Goal: Task Accomplishment & Management: Use online tool/utility

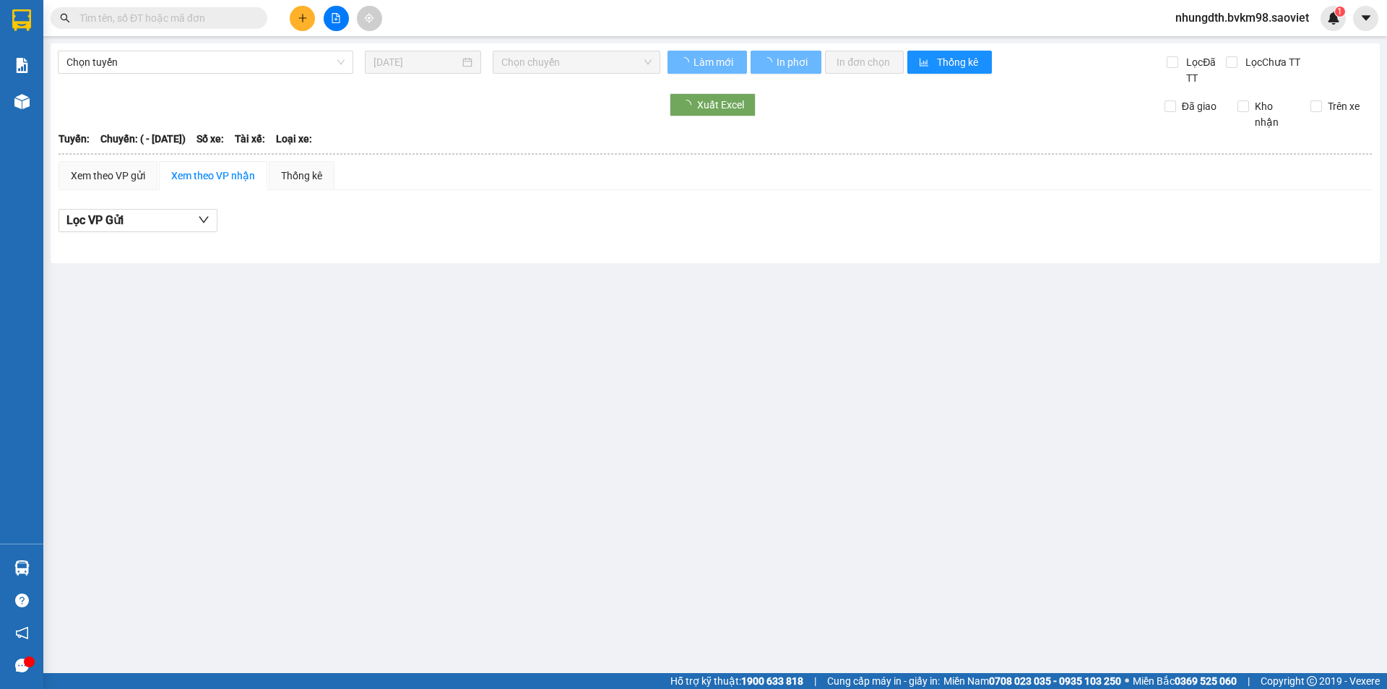
type input "[DATE]"
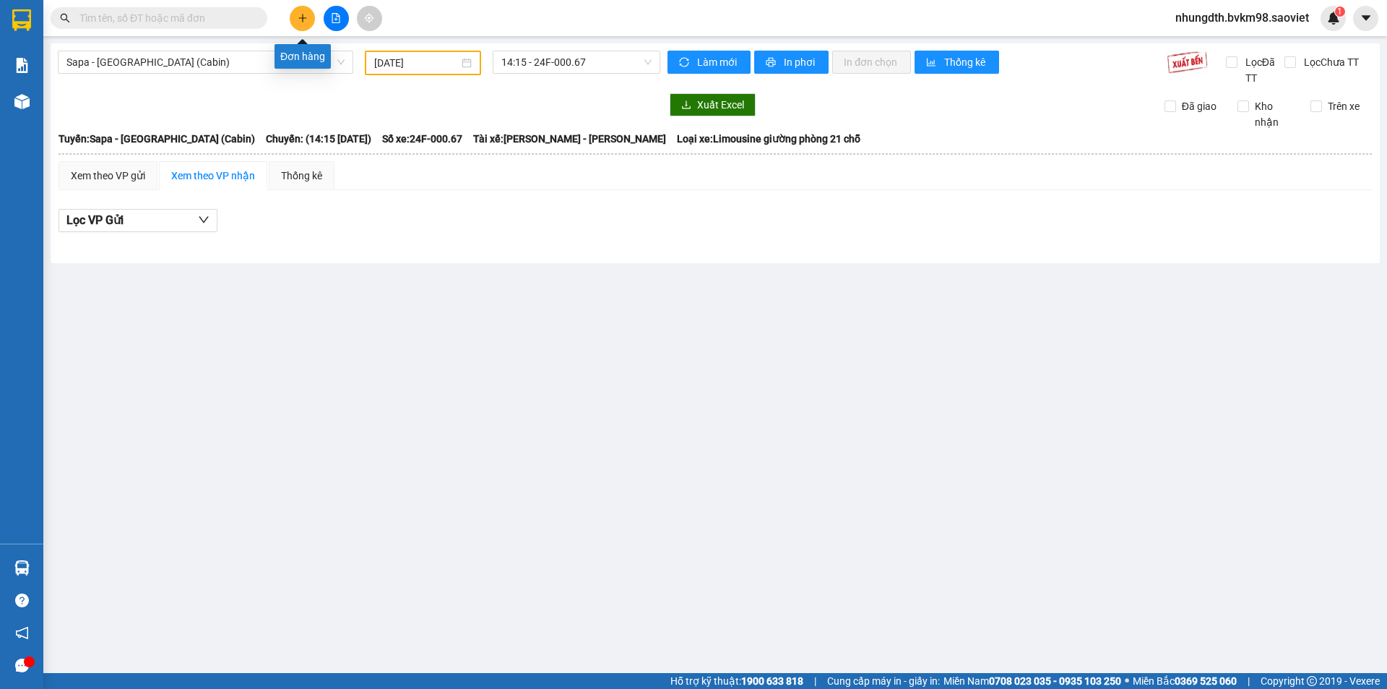
click at [295, 25] on button at bounding box center [302, 18] width 25 height 25
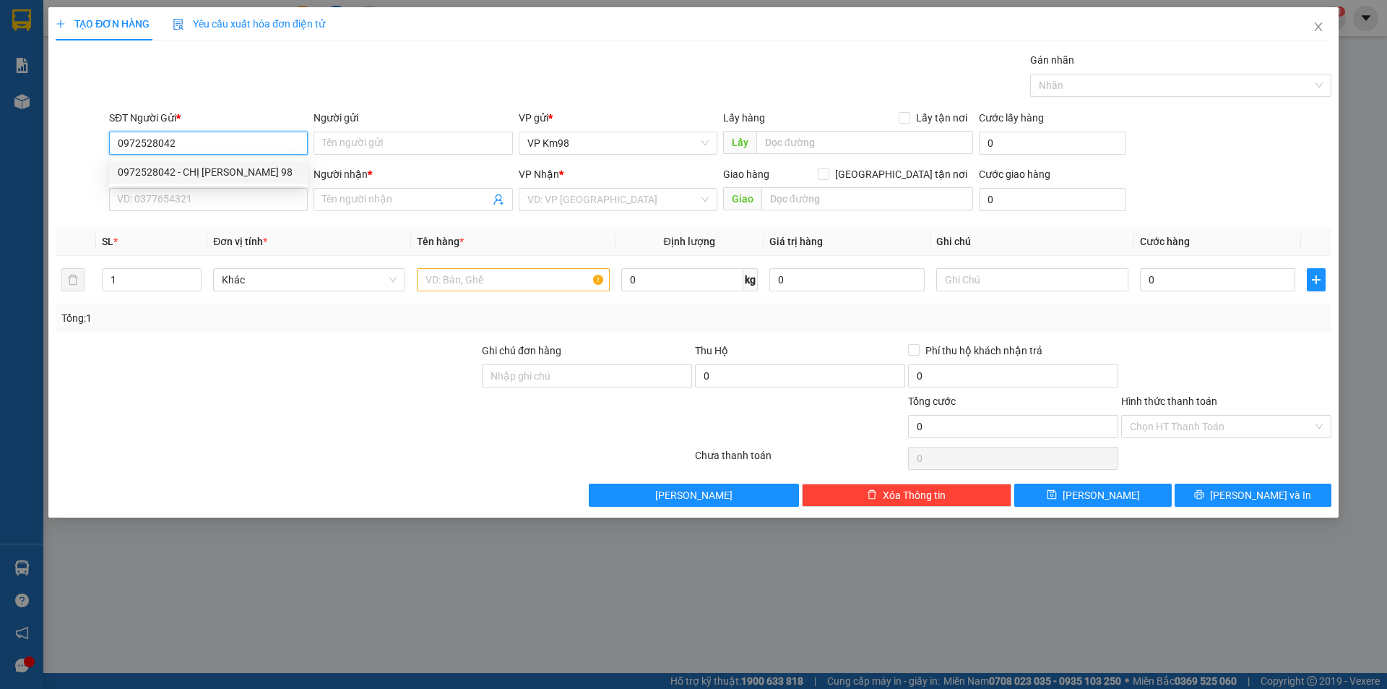
type input "0972528042"
click at [235, 212] on div "SĐT Người Nhận * VD: 0377654321" at bounding box center [208, 191] width 199 height 51
click at [242, 203] on input "SĐT Người Nhận *" at bounding box center [208, 199] width 199 height 23
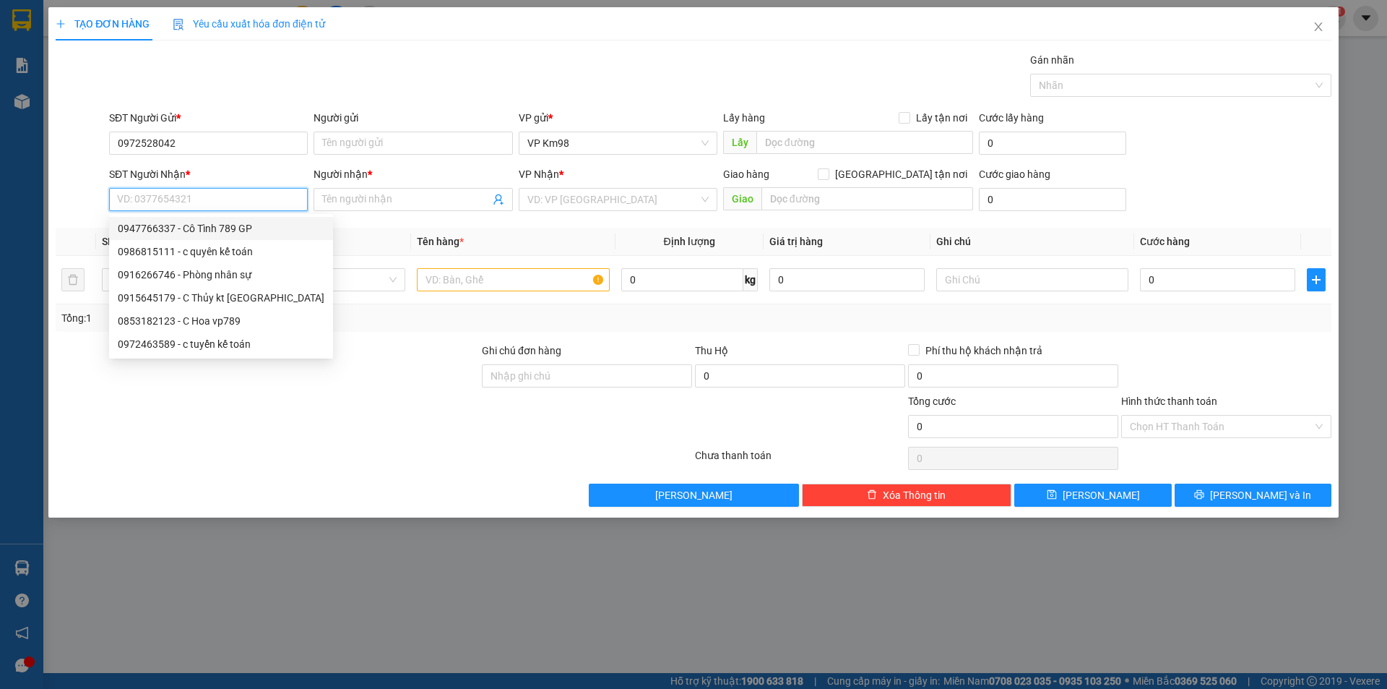
click at [236, 229] on div "0947766337 - Cô Tình 789 GP" at bounding box center [221, 228] width 207 height 16
type input "0947766337"
type input "Cô Tình 789 GP"
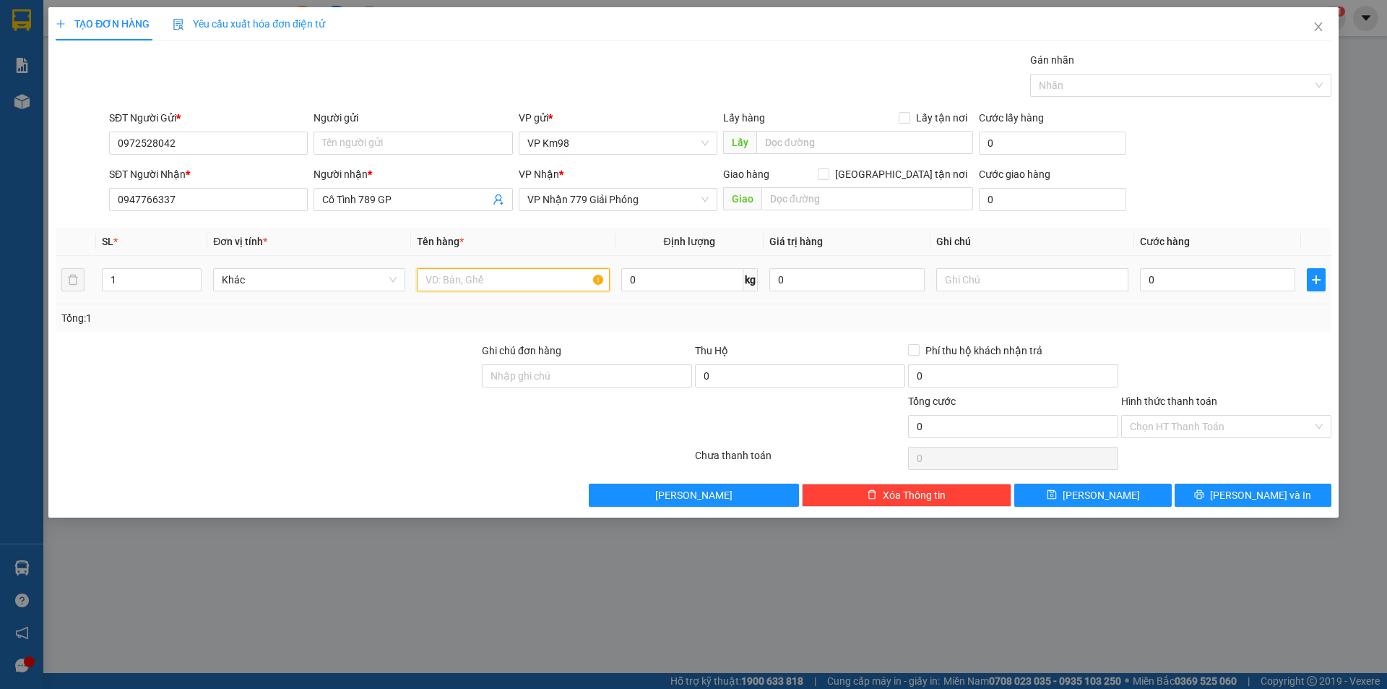
click at [546, 278] on input "text" at bounding box center [513, 279] width 192 height 23
type input "tải trắng"
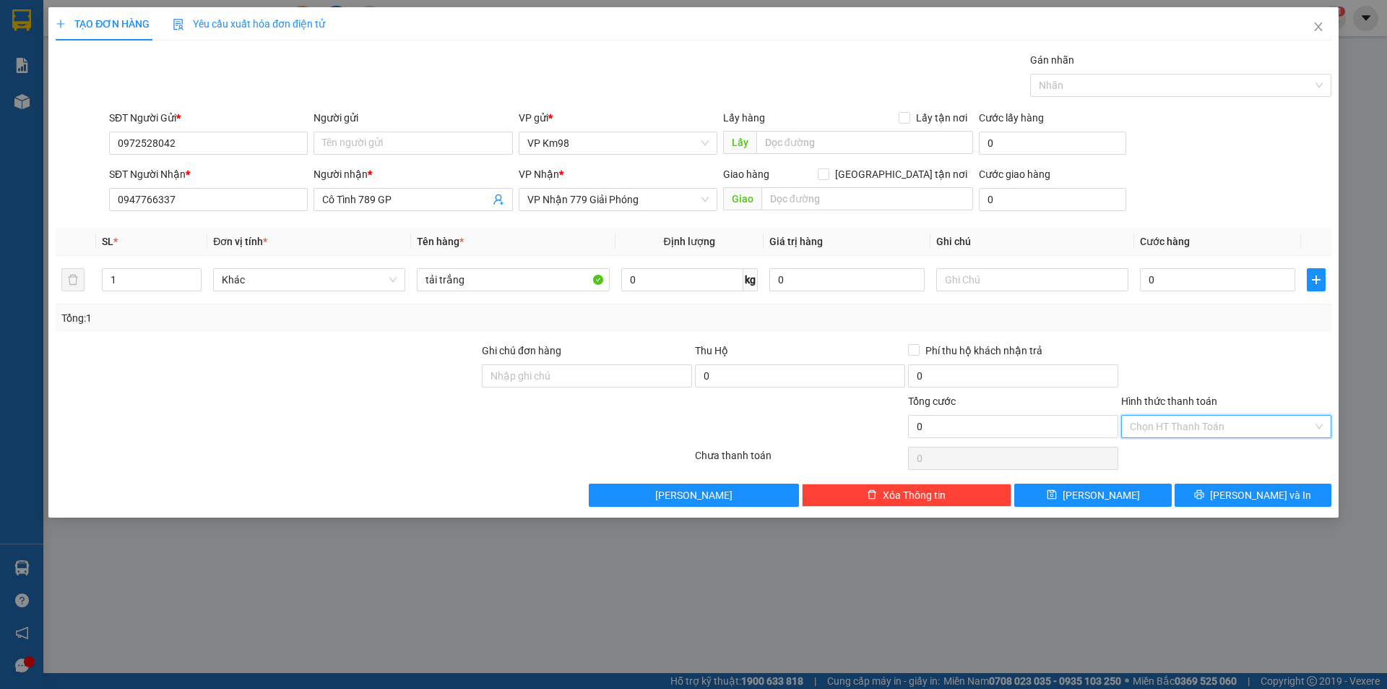
click at [1189, 420] on input "Hình thức thanh toán" at bounding box center [1221, 427] width 183 height 22
click at [1184, 482] on div "Miễn phí" at bounding box center [1226, 478] width 193 height 16
click at [1214, 491] on button "[PERSON_NAME] và In" at bounding box center [1253, 494] width 157 height 23
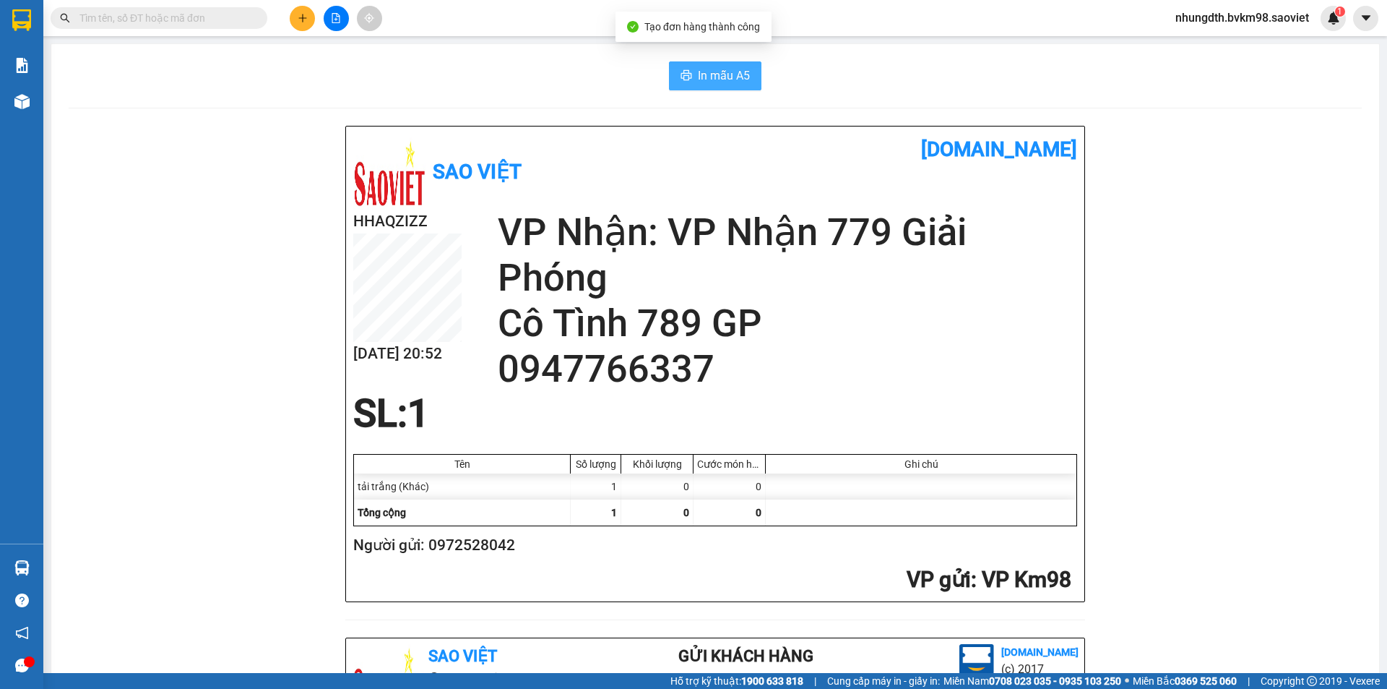
click at [710, 87] on button "In mẫu A5" at bounding box center [715, 75] width 92 height 29
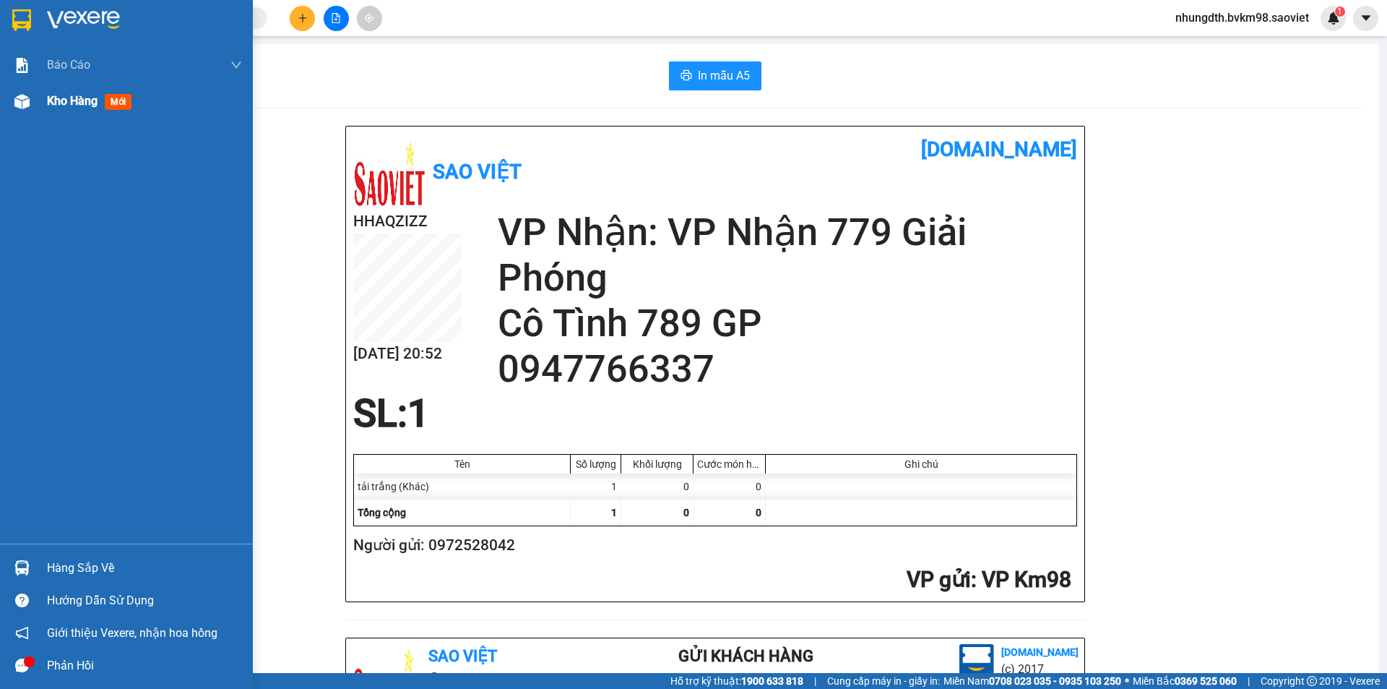
click at [51, 108] on span "Kho hàng" at bounding box center [72, 101] width 51 height 14
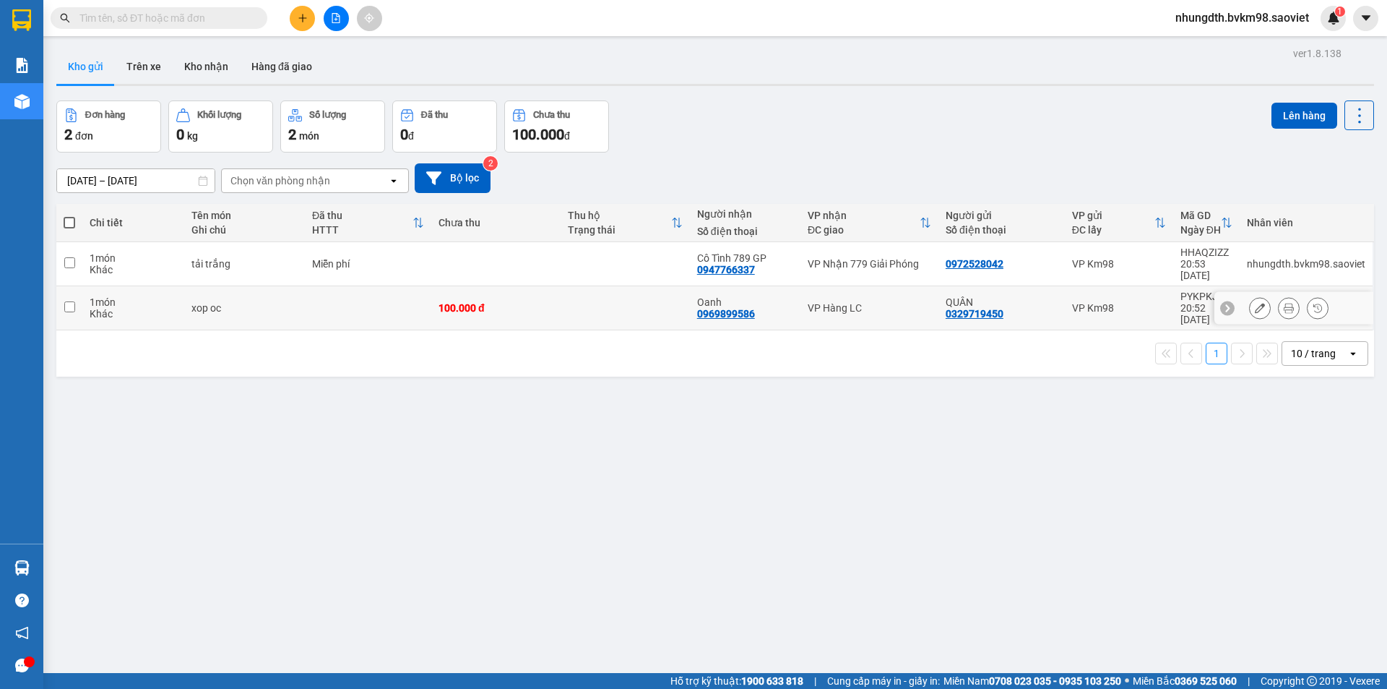
click at [335, 286] on td at bounding box center [368, 308] width 126 height 44
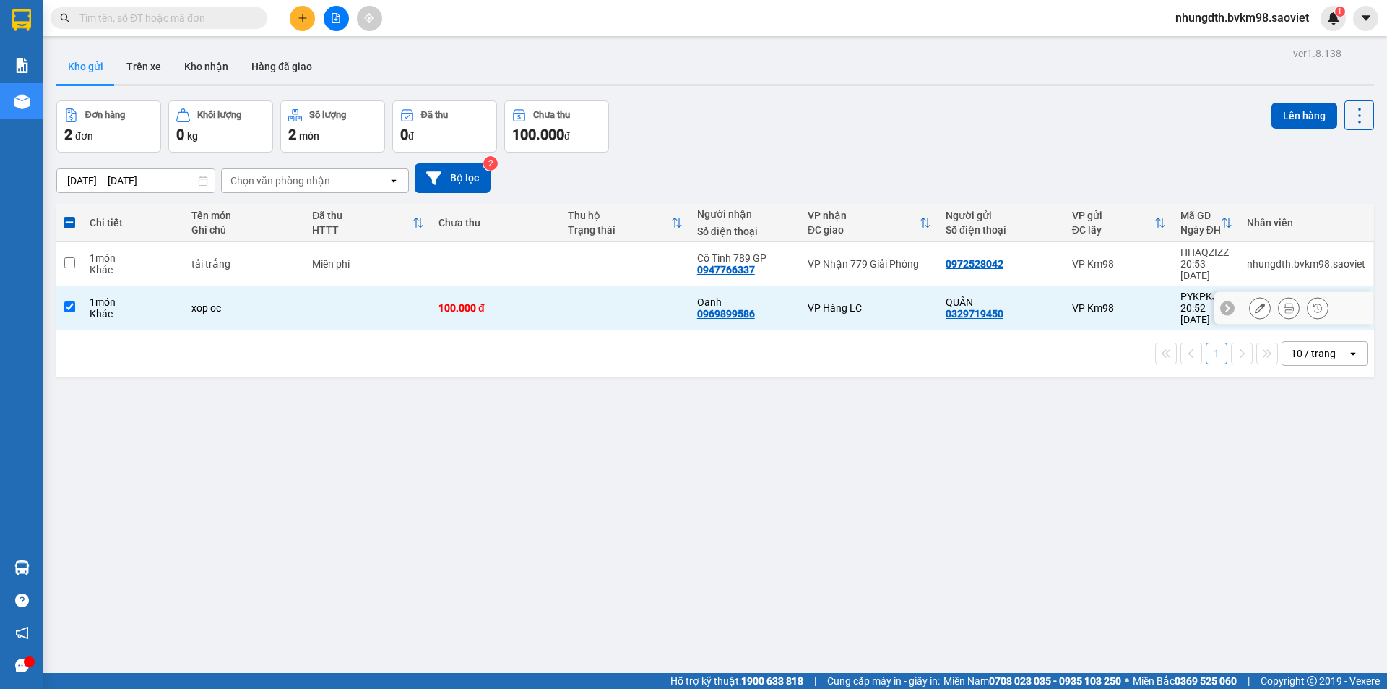
click at [608, 295] on td at bounding box center [625, 308] width 129 height 44
checkbox input "false"
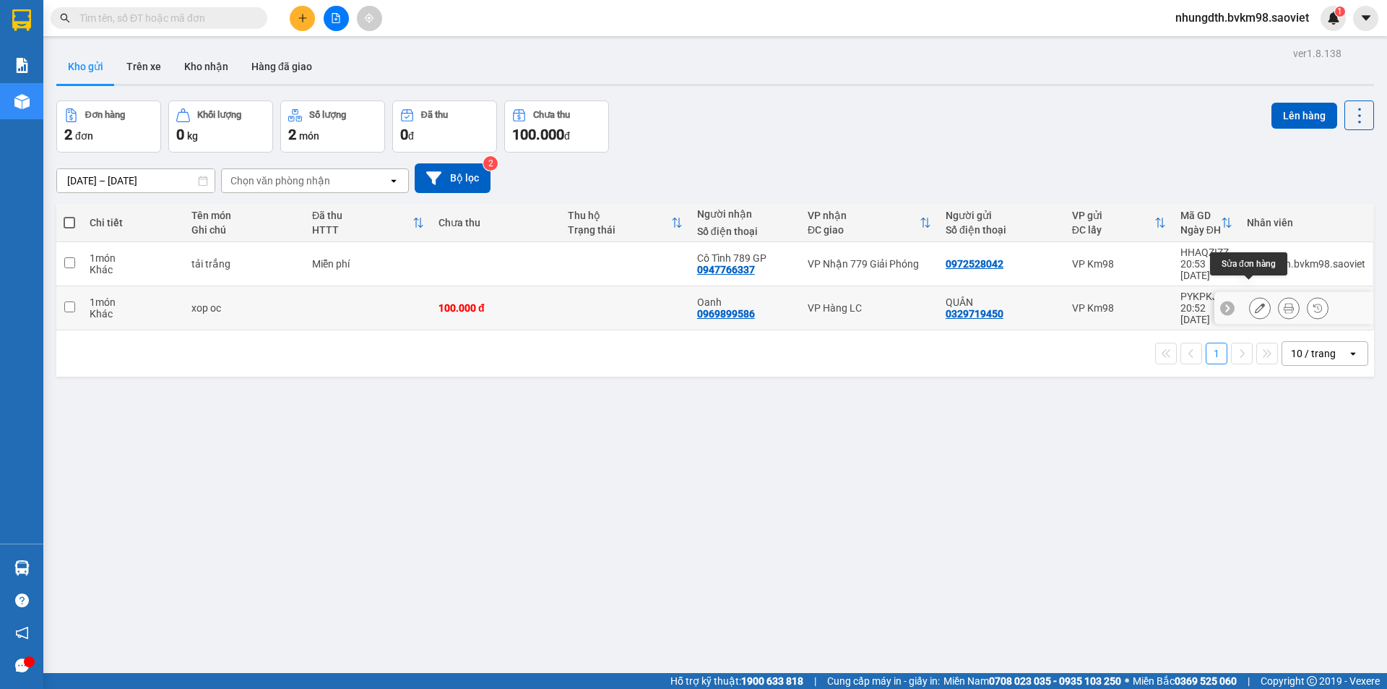
click at [1255, 303] on icon at bounding box center [1260, 308] width 10 height 10
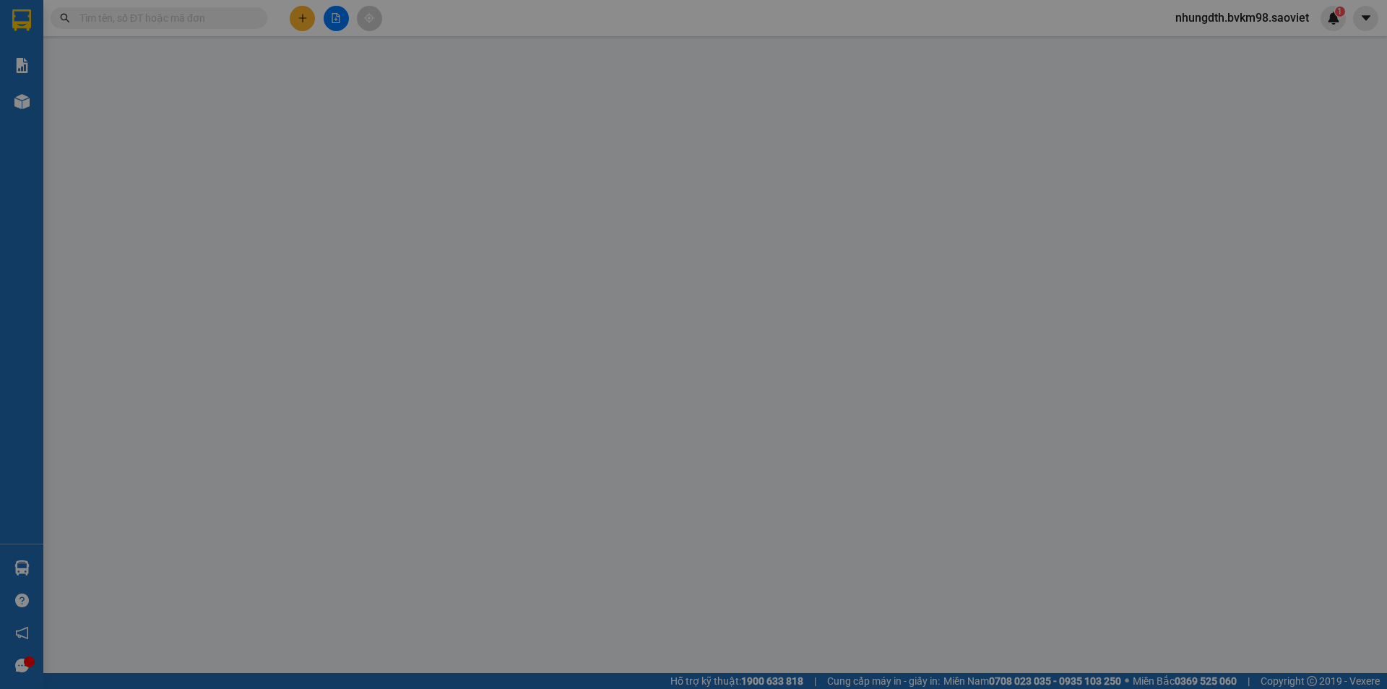
type input "0329719450"
type input "QUÂN"
type input "0969899586"
type input "Oanh"
type input "100.000"
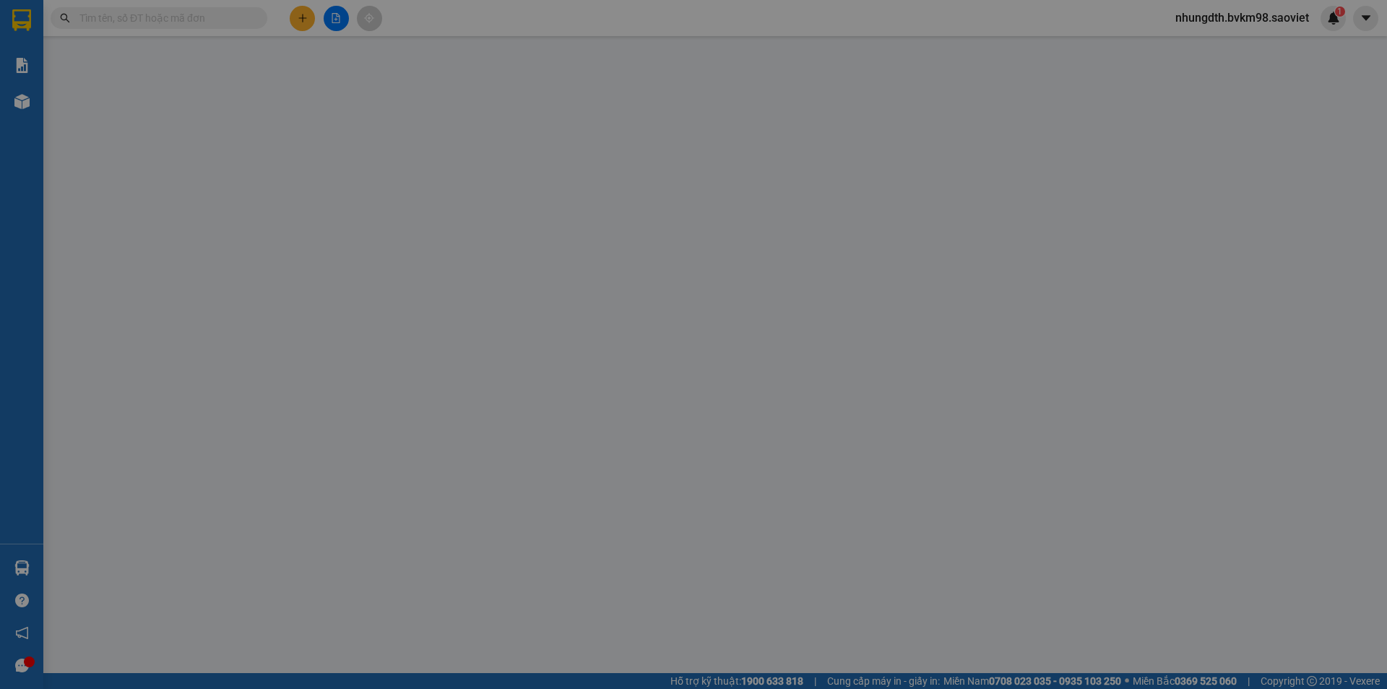
type input "100.000"
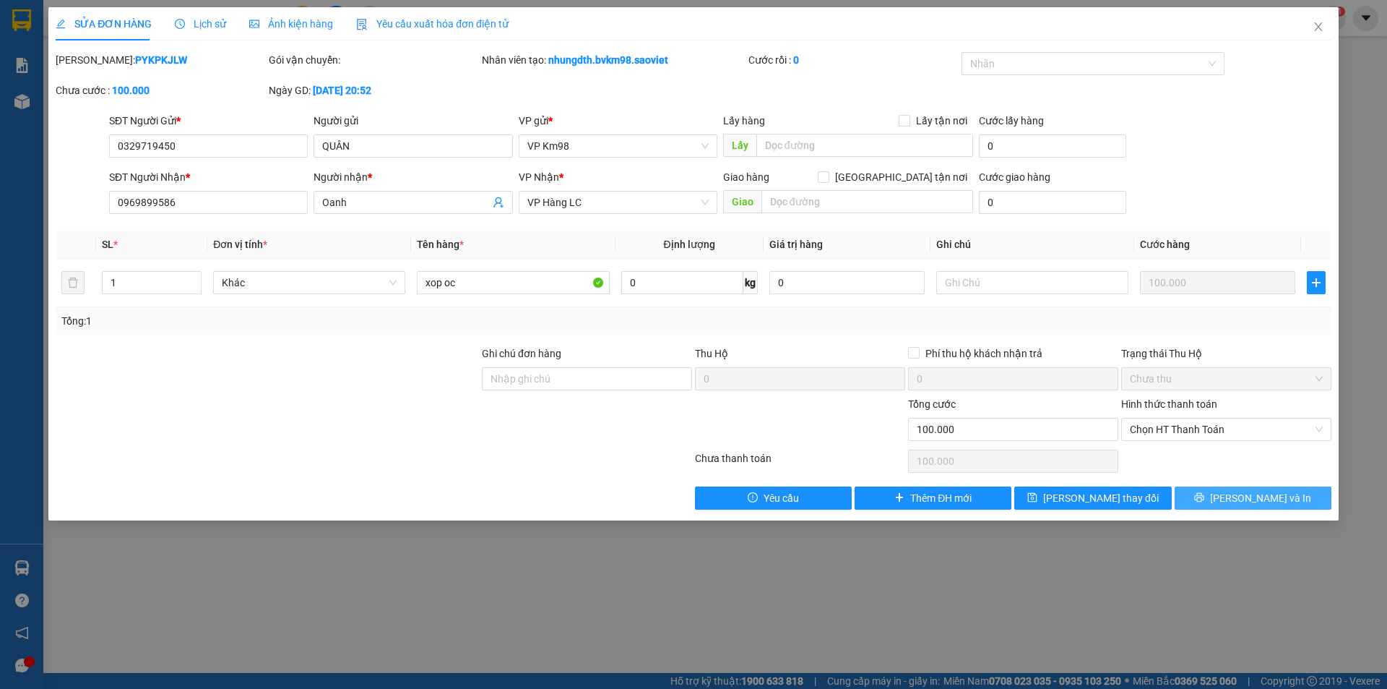
click at [1221, 495] on button "[PERSON_NAME] và In" at bounding box center [1253, 497] width 157 height 23
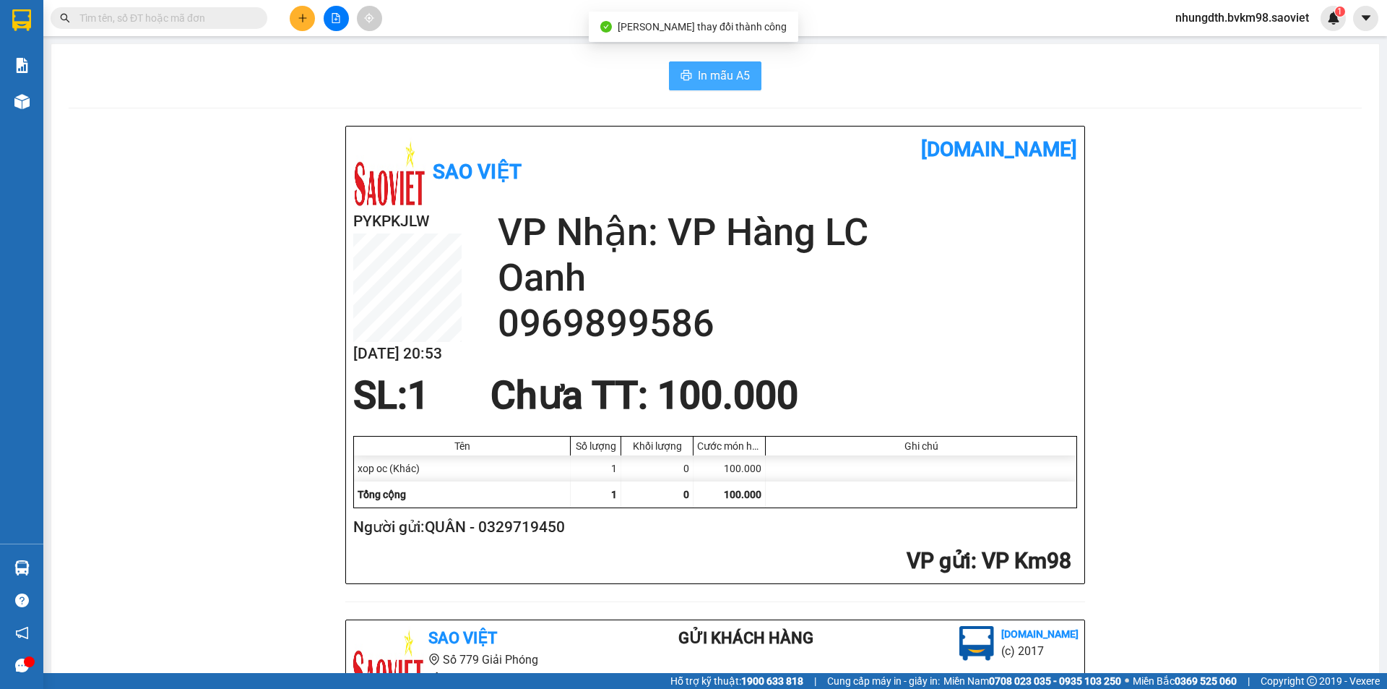
click at [726, 81] on span "In mẫu A5" at bounding box center [724, 75] width 52 height 18
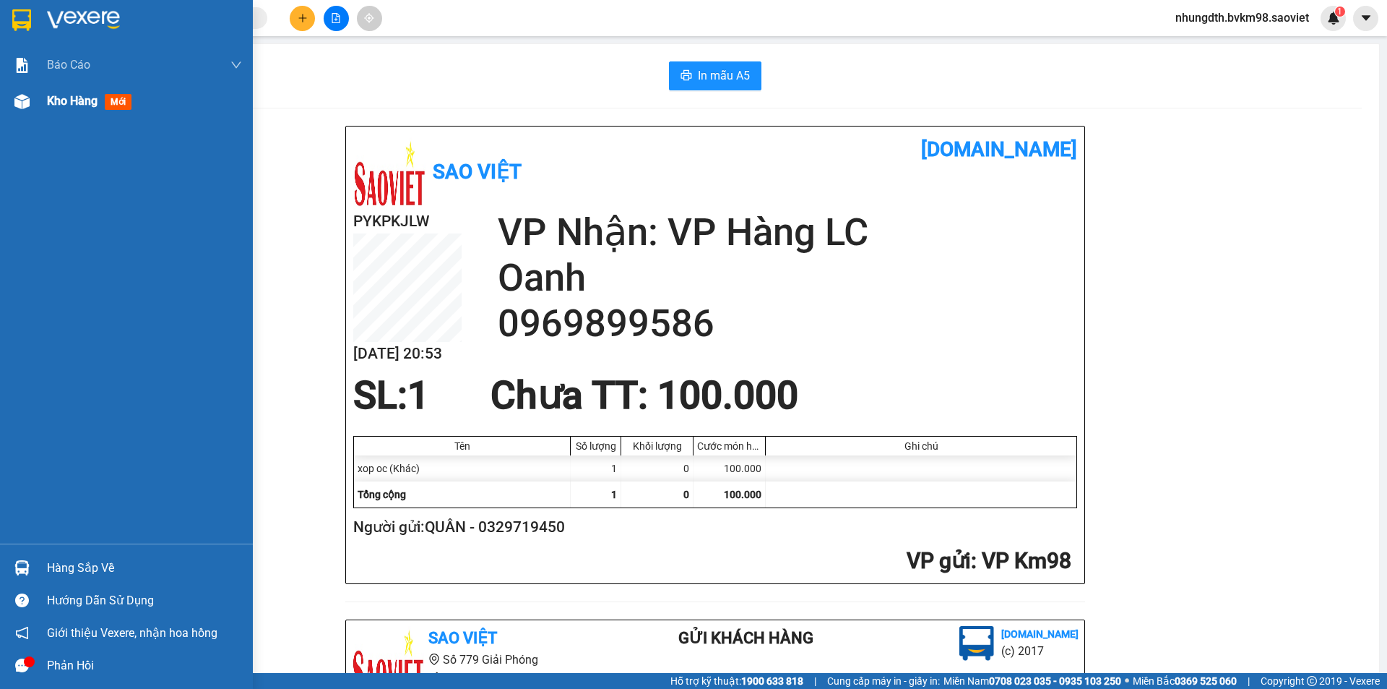
click at [66, 112] on div "Kho hàng mới" at bounding box center [144, 101] width 195 height 36
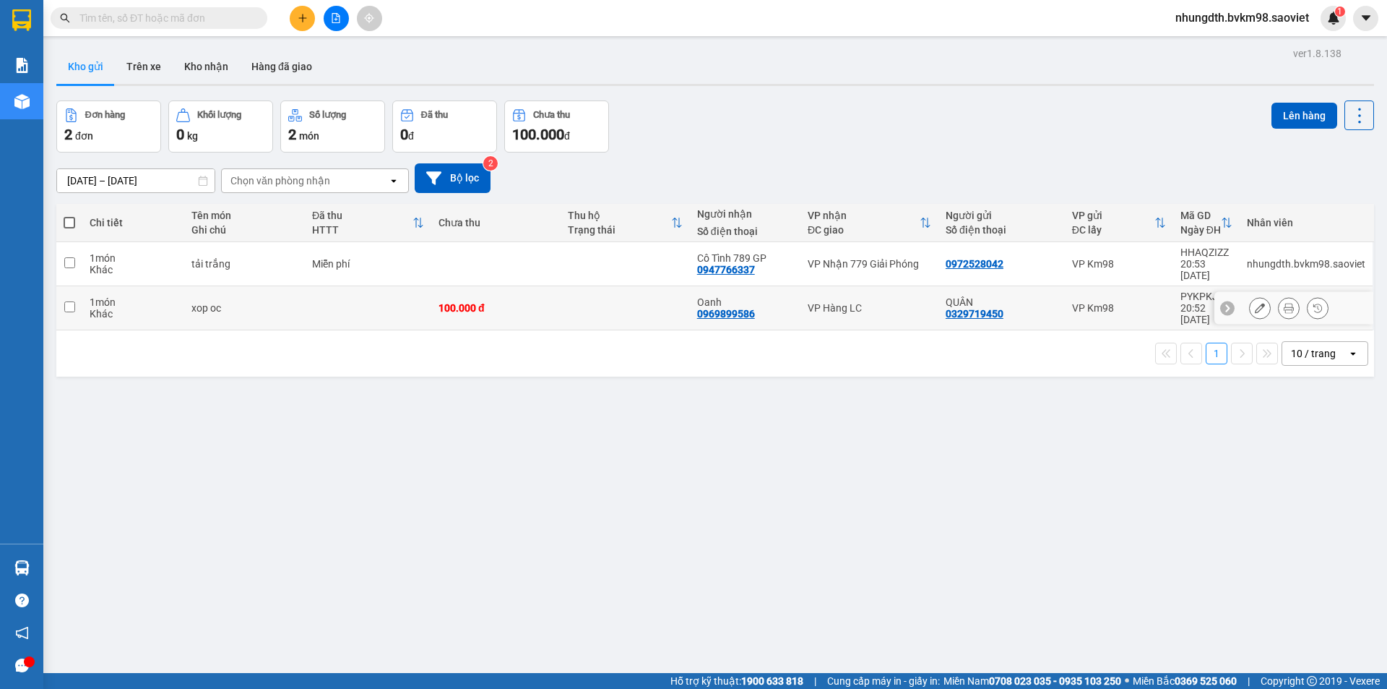
click at [376, 301] on td at bounding box center [368, 308] width 126 height 44
checkbox input "true"
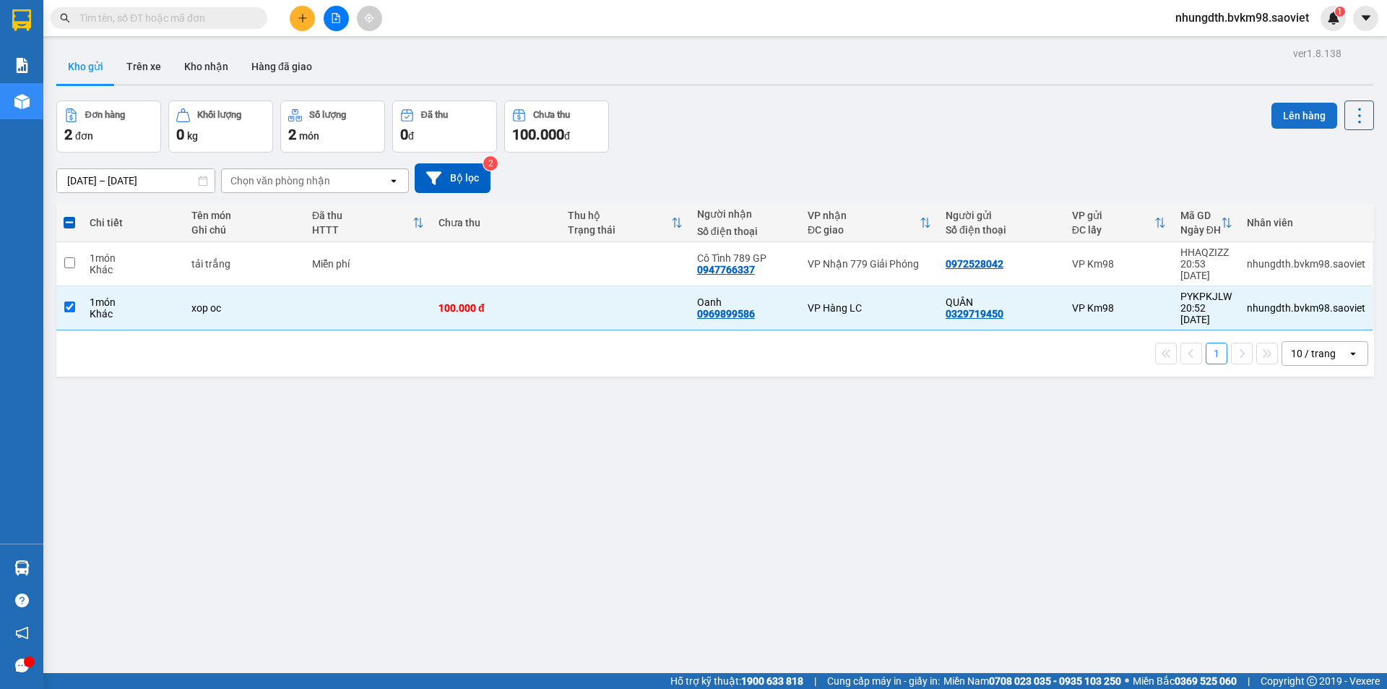
click at [1275, 114] on button "Lên hàng" at bounding box center [1305, 116] width 66 height 26
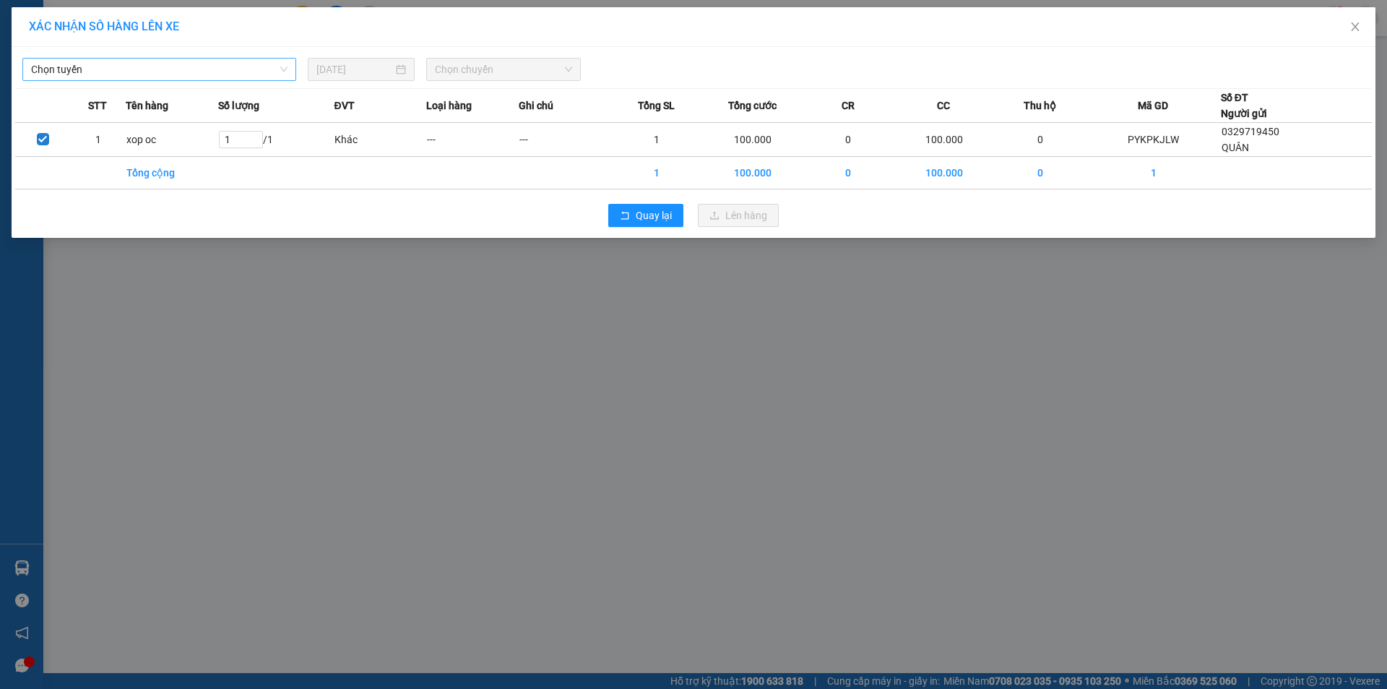
click at [246, 72] on span "Chọn tuyến" at bounding box center [159, 70] width 257 height 22
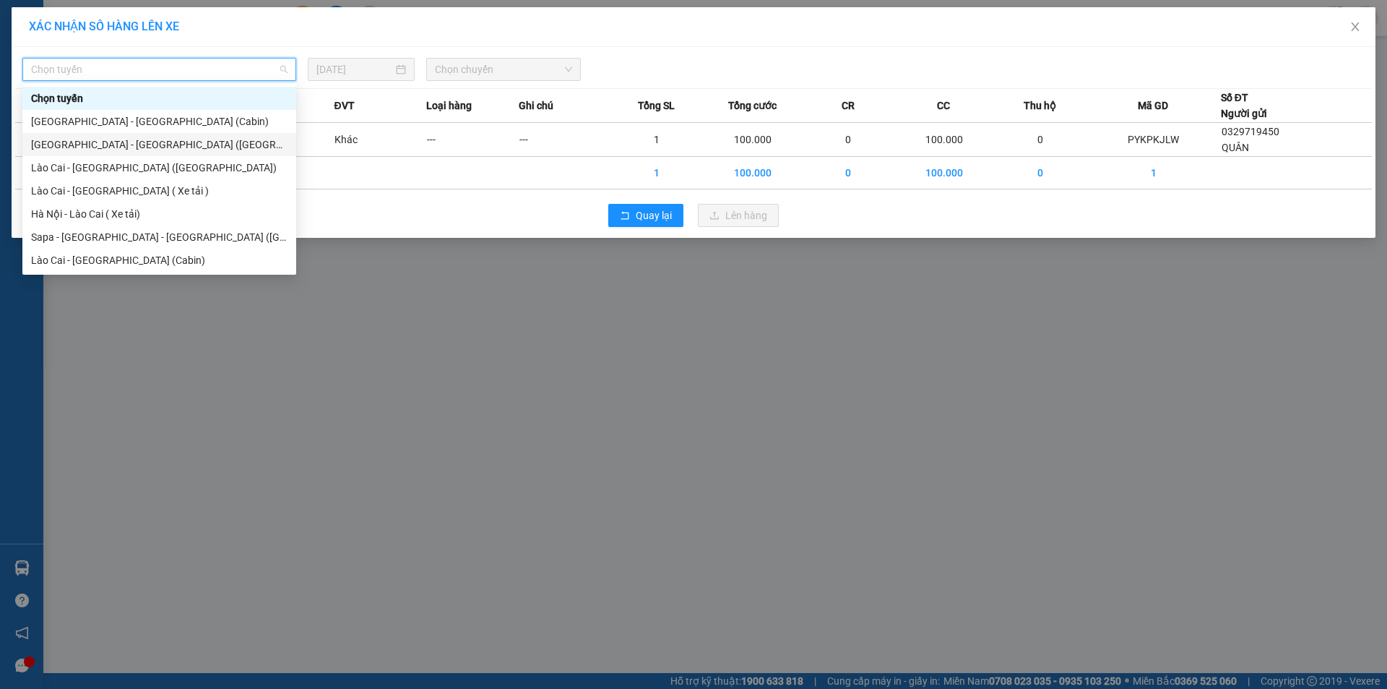
click at [159, 146] on div "[GEOGRAPHIC_DATA] - [GEOGRAPHIC_DATA] ([GEOGRAPHIC_DATA])" at bounding box center [159, 145] width 257 height 16
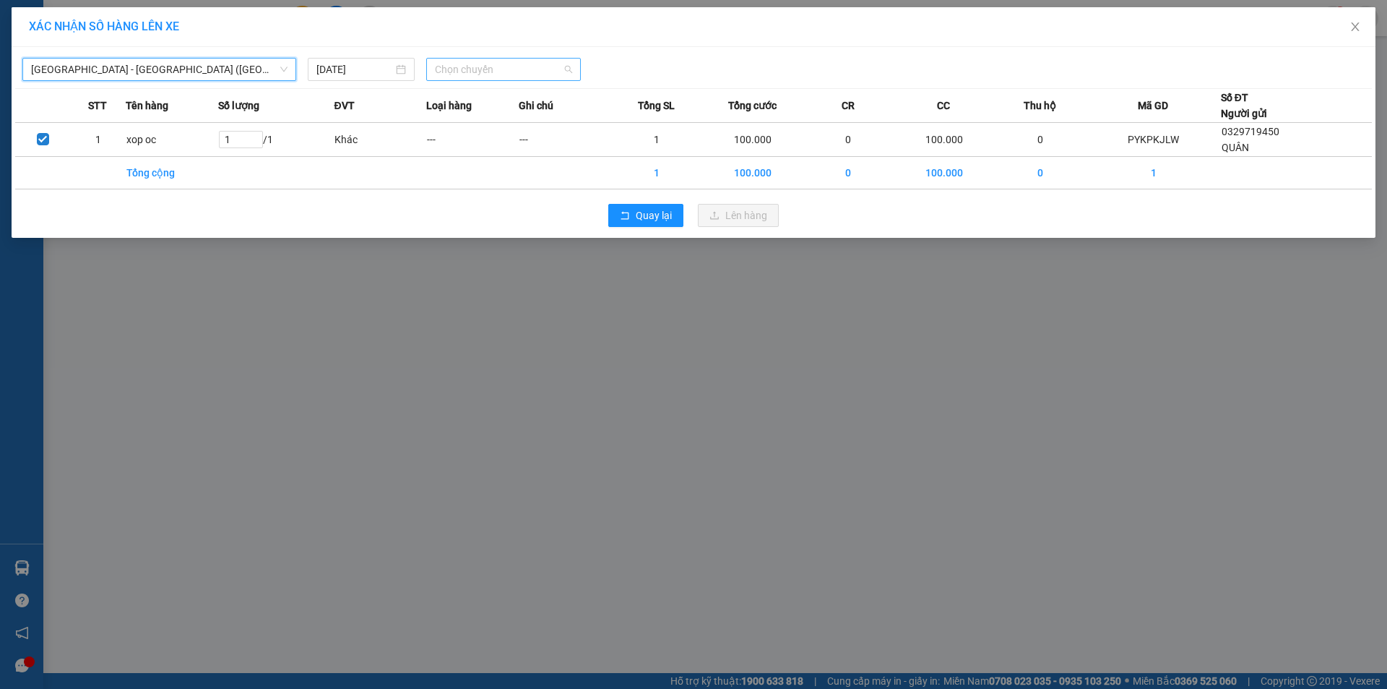
click at [514, 69] on span "Chọn chuyến" at bounding box center [503, 70] width 137 height 22
click at [521, 77] on span "Chọn chuyến" at bounding box center [503, 70] width 137 height 22
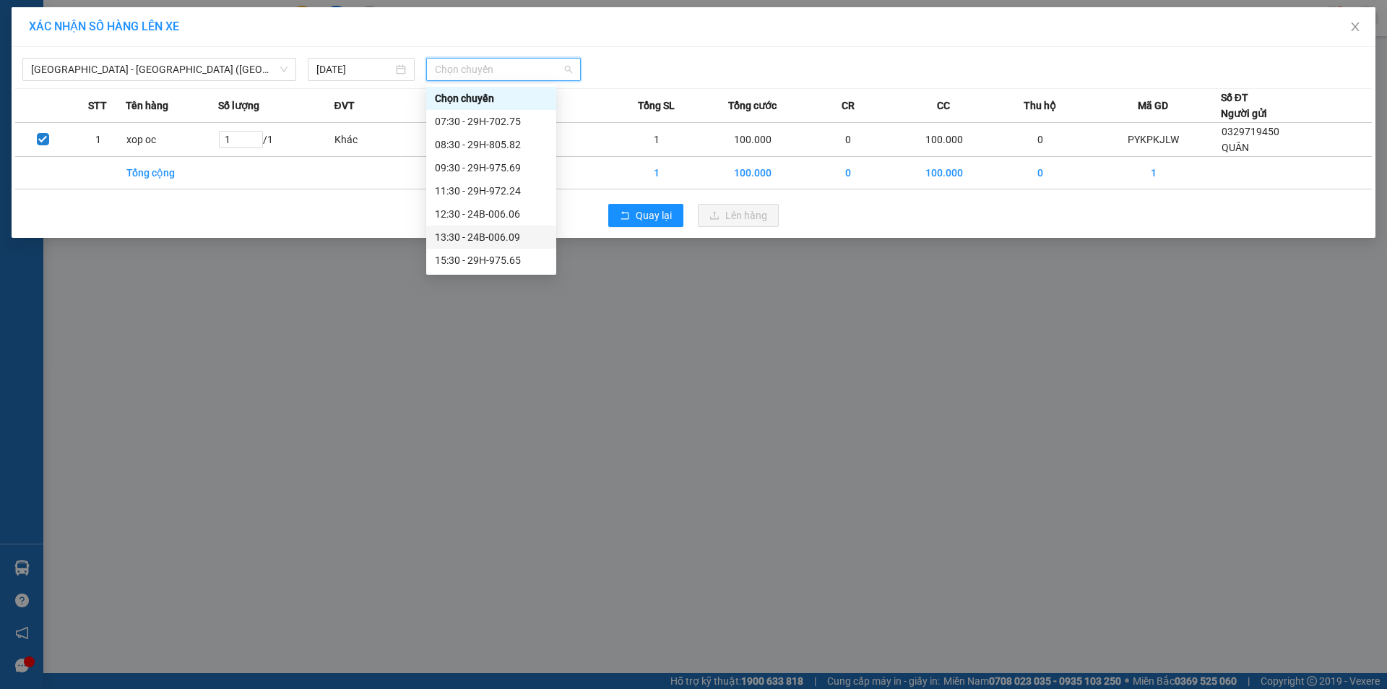
scroll to position [72, 0]
click at [515, 251] on div "19:00 - 29H-998.98" at bounding box center [491, 257] width 113 height 16
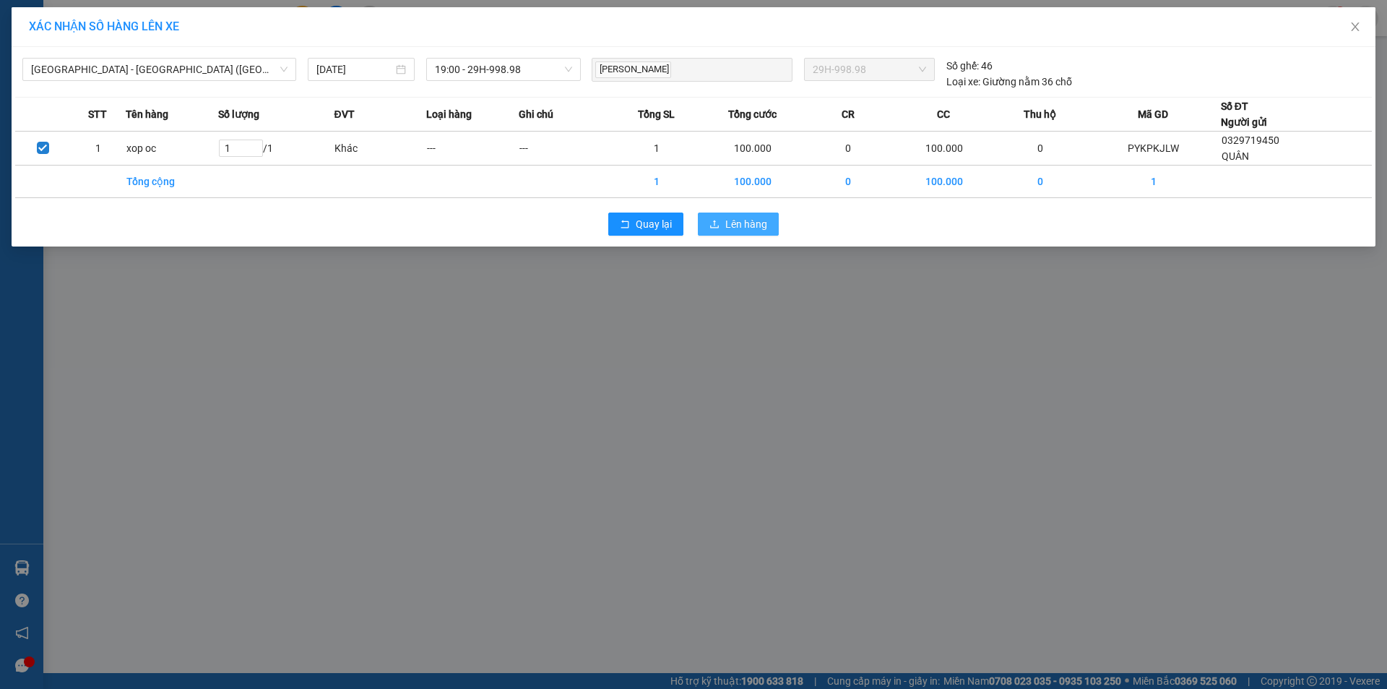
click at [746, 220] on span "Lên hàng" at bounding box center [747, 224] width 42 height 16
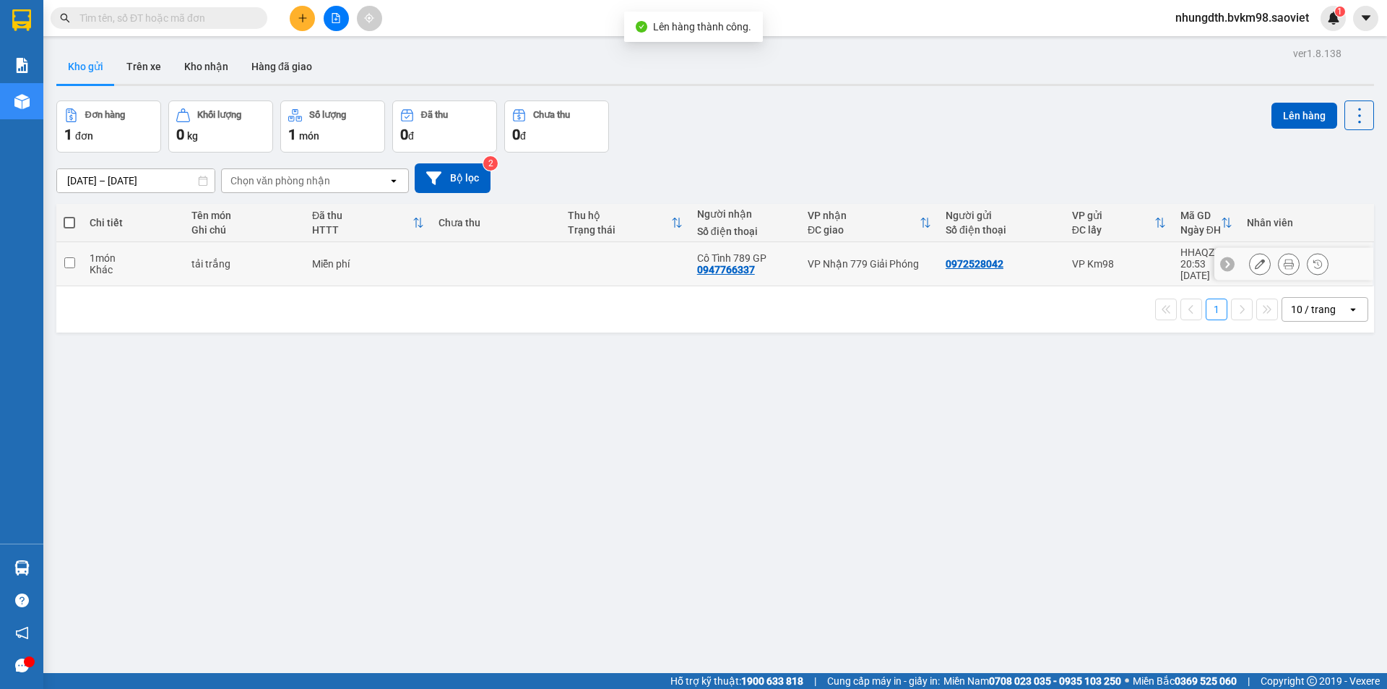
click at [283, 258] on div "tải trắng" at bounding box center [244, 264] width 106 height 12
checkbox input "true"
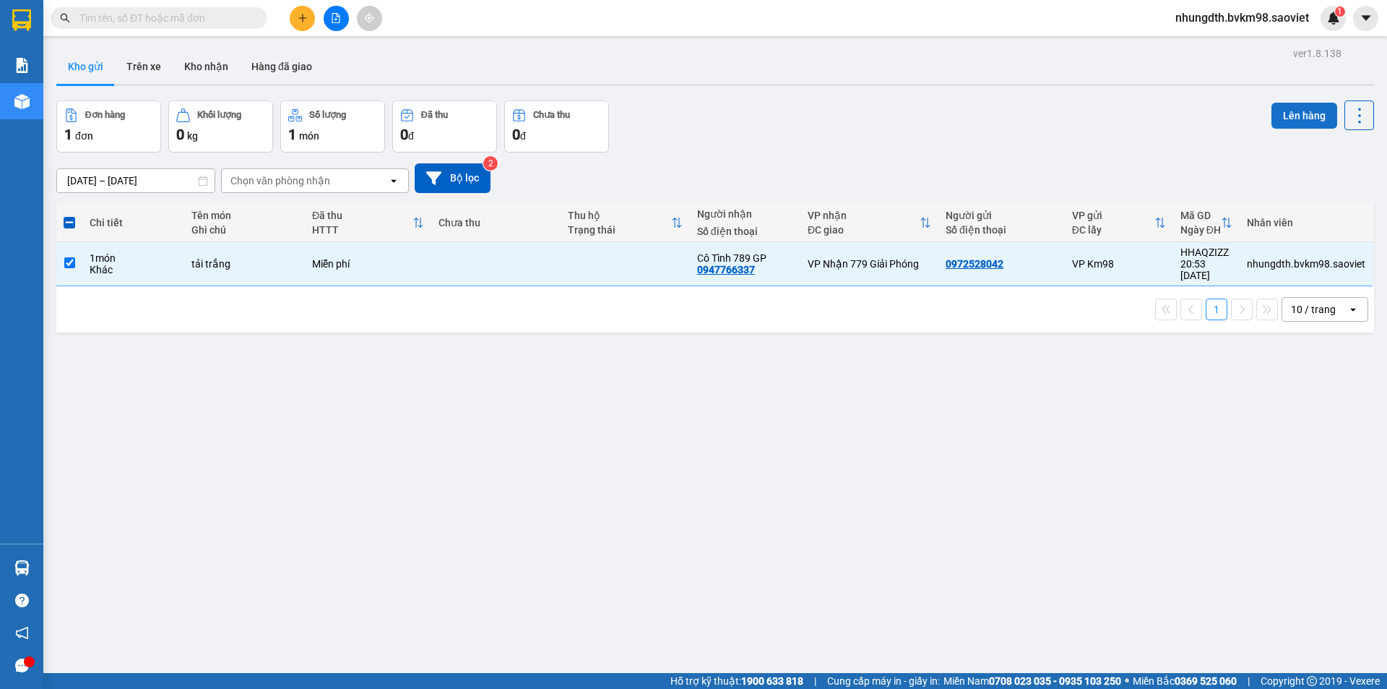
click at [1287, 109] on button "Lên hàng" at bounding box center [1305, 116] width 66 height 26
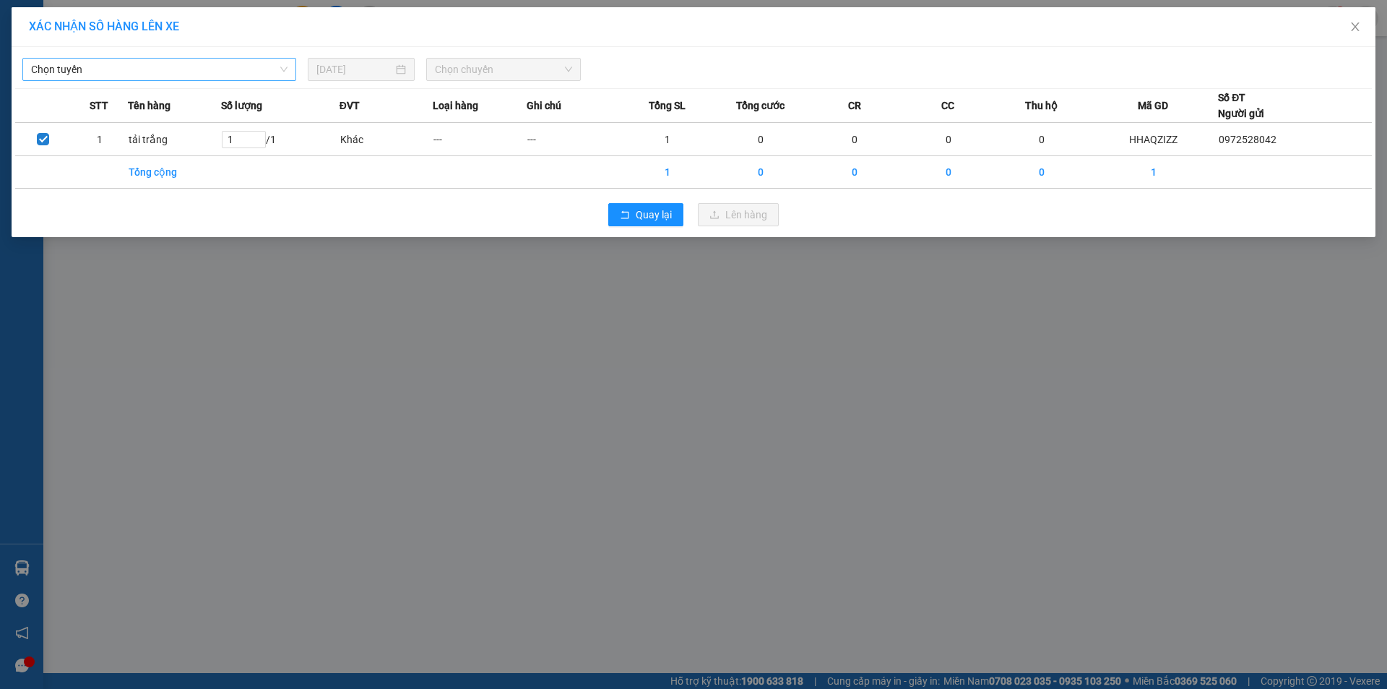
click at [196, 69] on span "Chọn tuyến" at bounding box center [159, 70] width 257 height 22
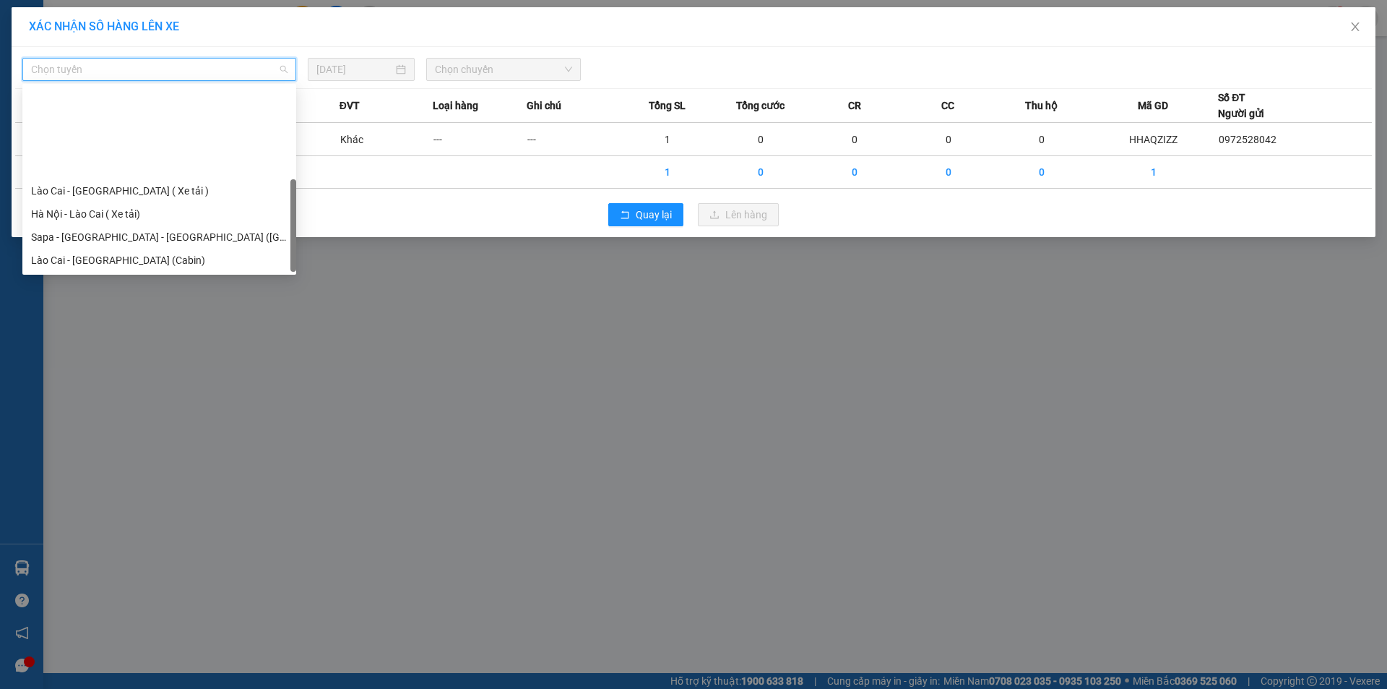
scroll to position [116, 0]
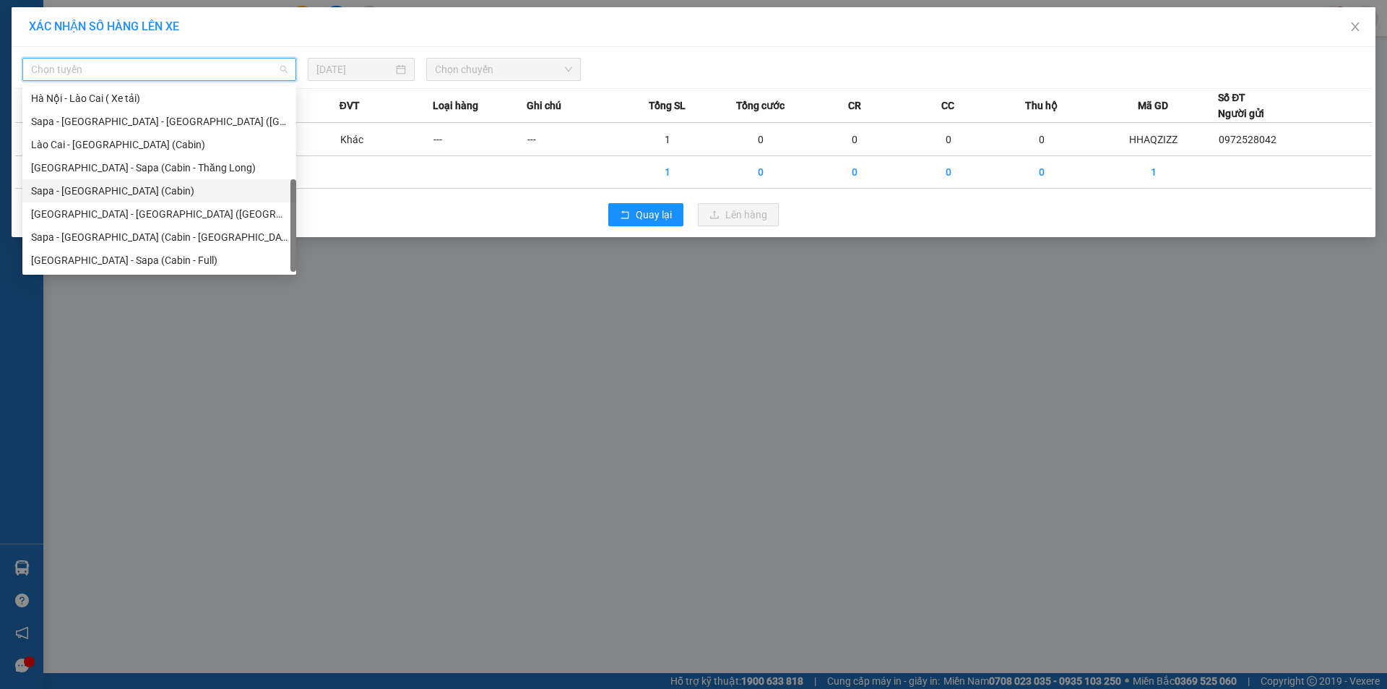
click at [126, 192] on div "Sapa - [GEOGRAPHIC_DATA] (Cabin)" at bounding box center [159, 191] width 257 height 16
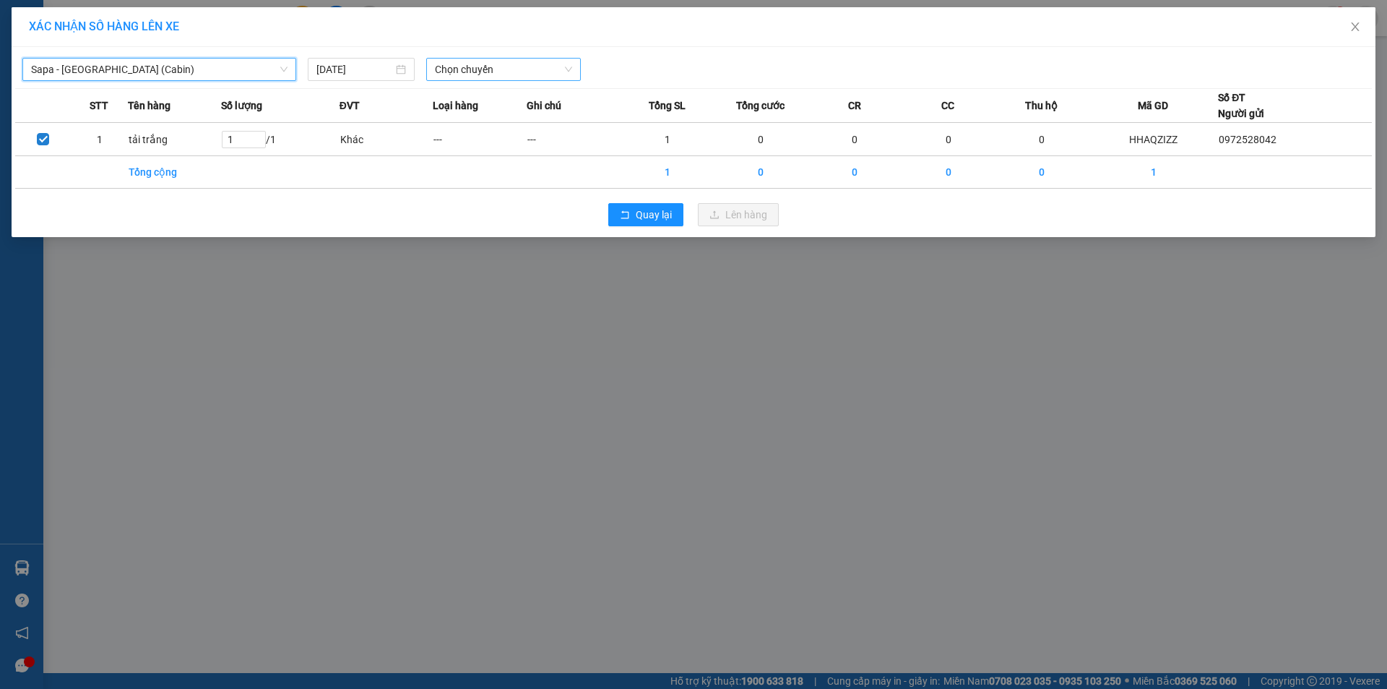
click at [457, 79] on span "Chọn chuyến" at bounding box center [503, 70] width 137 height 22
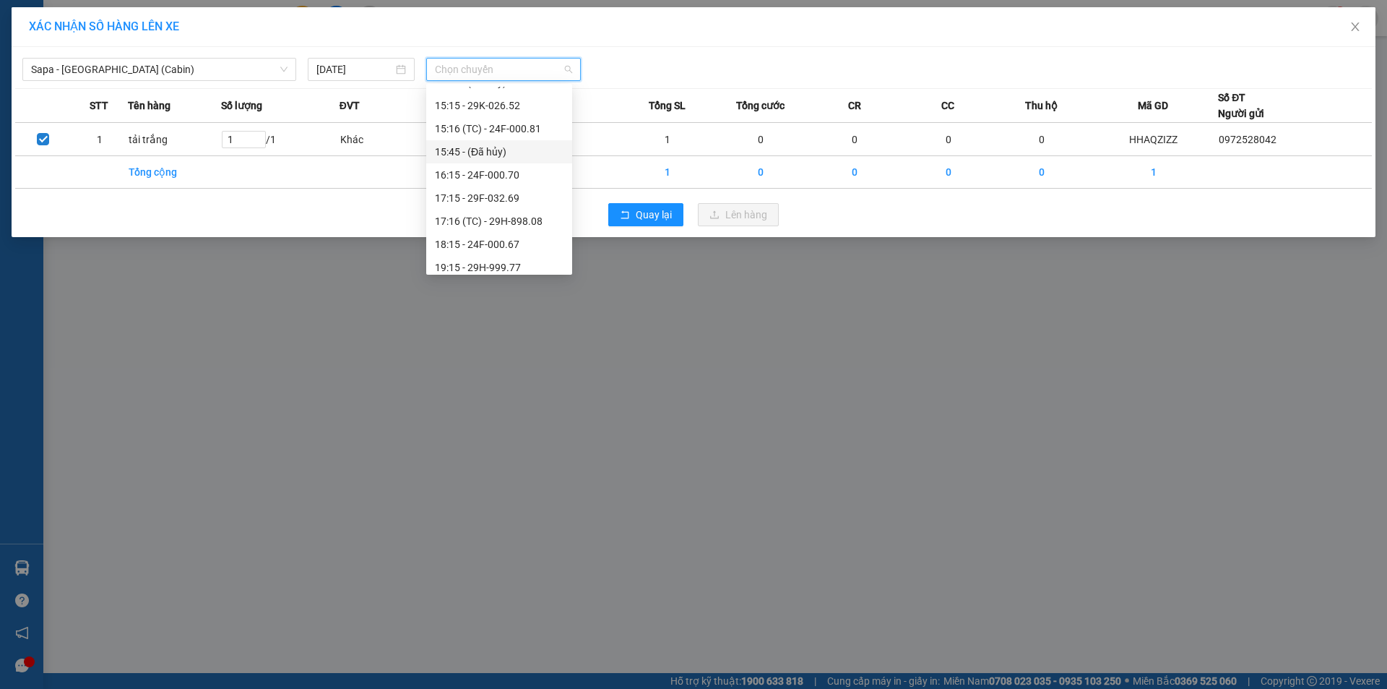
scroll to position [434, 0]
click at [509, 242] on div "19:15 - 29H-999.77" at bounding box center [499, 243] width 129 height 16
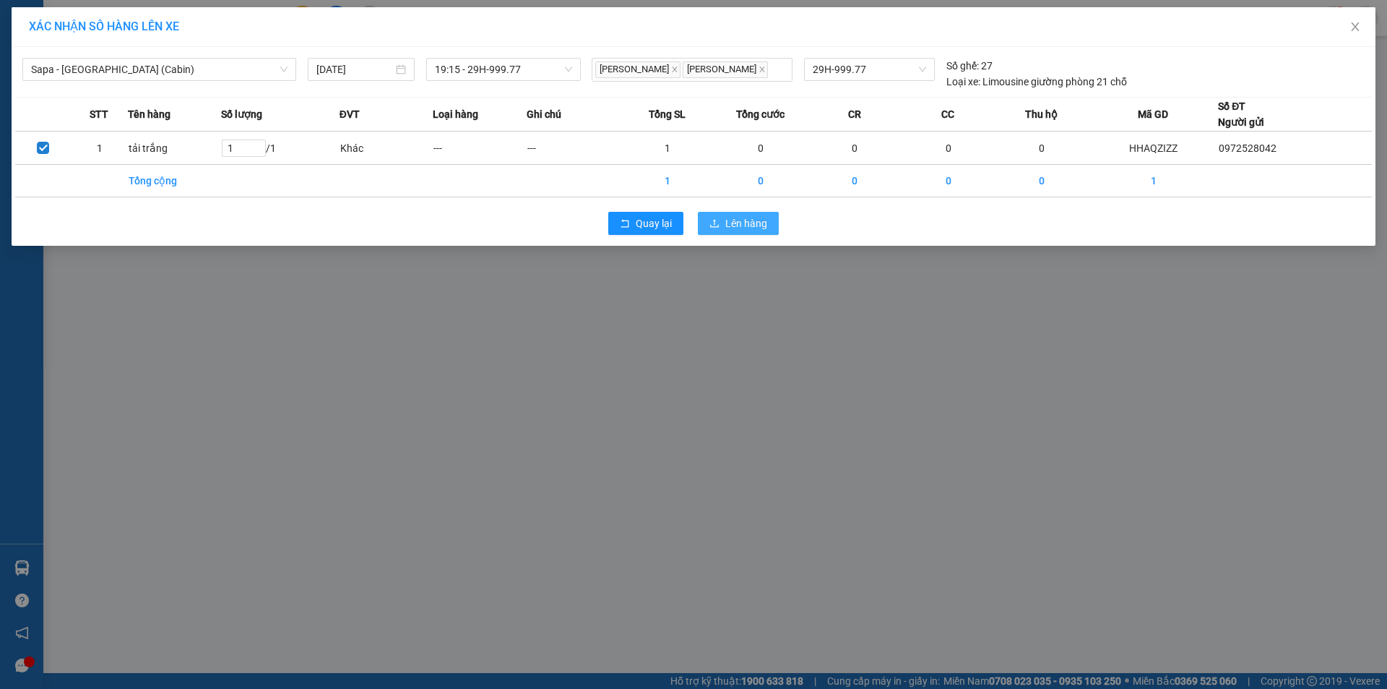
click at [732, 222] on span "Lên hàng" at bounding box center [747, 223] width 42 height 16
